Goal: Find specific page/section: Find specific page/section

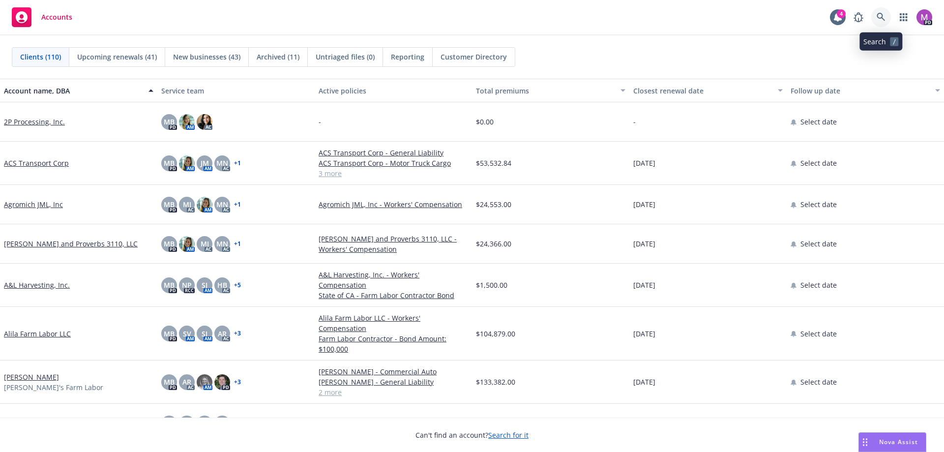
click at [879, 16] on icon at bounding box center [880, 17] width 9 height 9
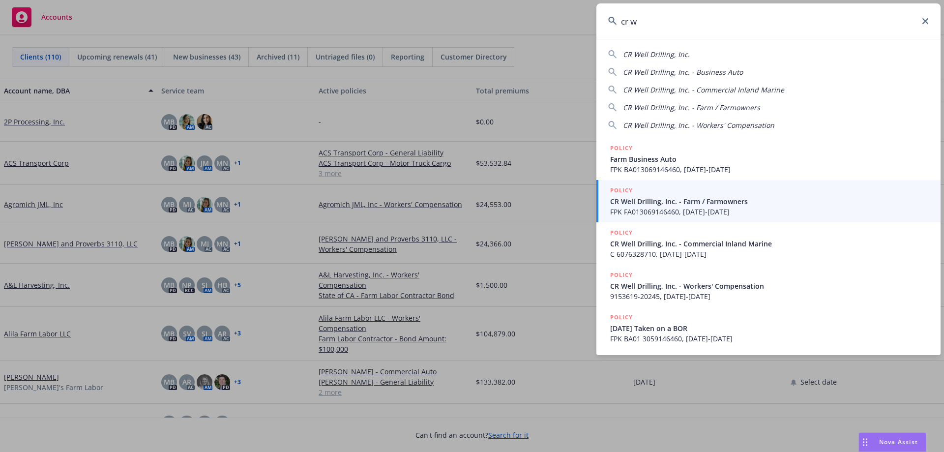
click at [652, 56] on span "CR Well Drilling, Inc." at bounding box center [656, 54] width 67 height 9
type input "CR Well Drilling, Inc."
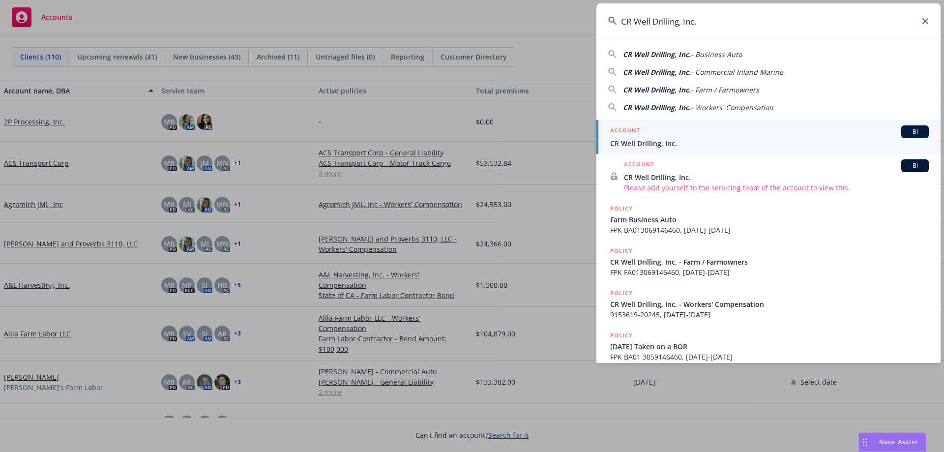
click at [644, 144] on span "CR Well Drilling, Inc." at bounding box center [769, 143] width 318 height 10
